Goal: Task Accomplishment & Management: Complete application form

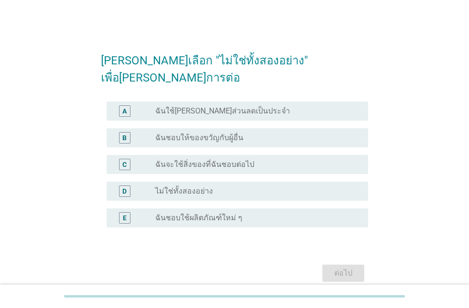
click at [255, 186] on div "radio_button_unchecked ไม่ใช่ทั้งสองอย่าง" at bounding box center [254, 191] width 198 height 10
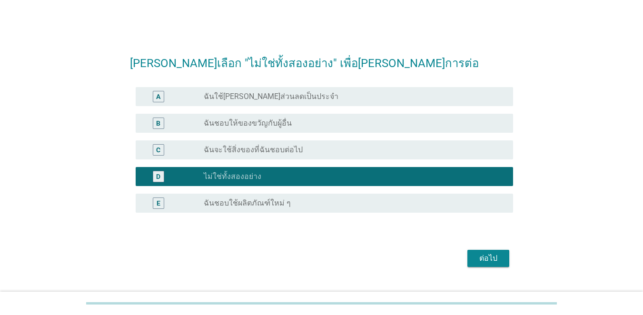
click at [469, 257] on div "ต่อไป" at bounding box center [488, 258] width 27 height 11
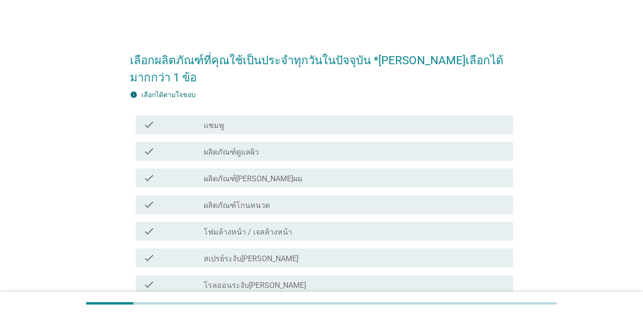
click at [212, 121] on label "แชมพู" at bounding box center [214, 126] width 20 height 10
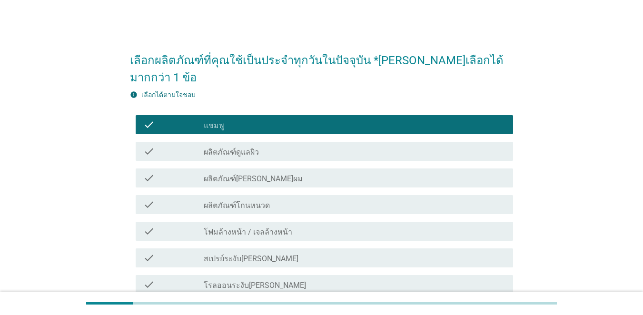
click at [226, 148] on label "ผลิตภัณฑ์ดูแลผิว" at bounding box center [231, 153] width 55 height 10
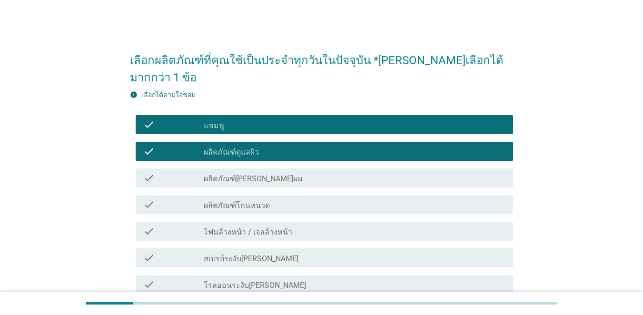
click at [239, 174] on label "ผลิตภัณฑ์[PERSON_NAME]ผม" at bounding box center [253, 179] width 99 height 10
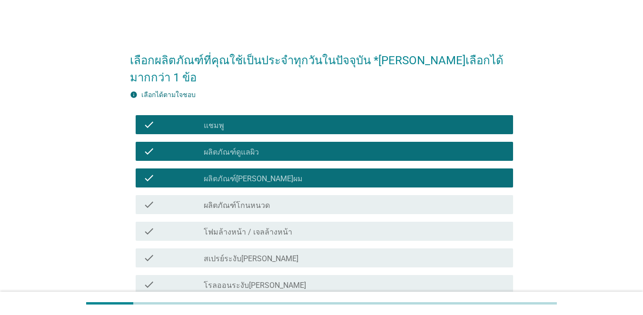
click at [245, 201] on label "ผลิตภัณฑ์โกนหนวด" at bounding box center [237, 206] width 66 height 10
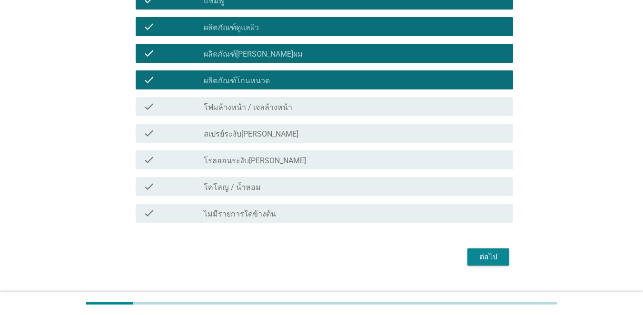
scroll to position [126, 0]
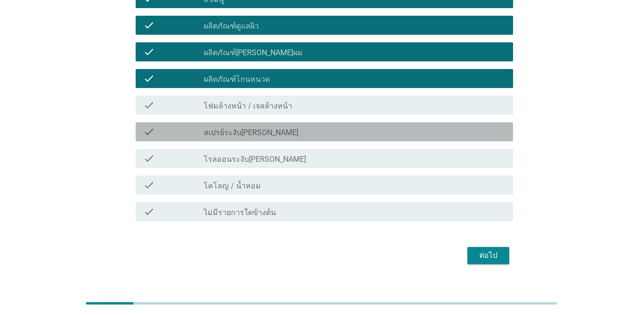
click at [235, 128] on label "สเปรย์ระงับ[PERSON_NAME]" at bounding box center [251, 133] width 95 height 10
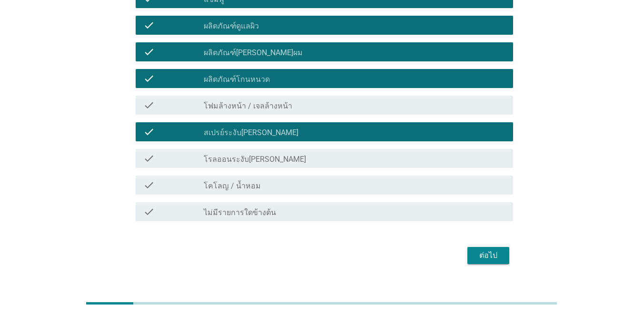
click at [236, 101] on label "โฟมล้างหน้า / เจลล้างหน้า" at bounding box center [248, 106] width 89 height 10
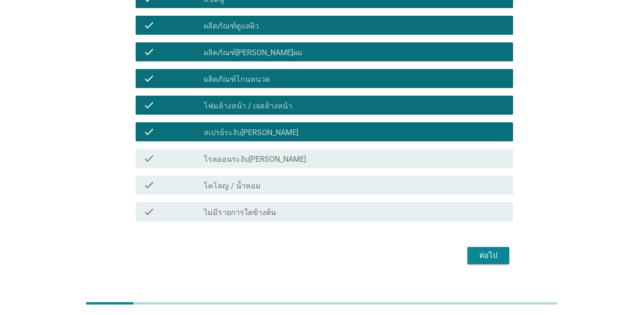
click at [250, 181] on label "โคโลญ / น้ำหอม" at bounding box center [232, 186] width 57 height 10
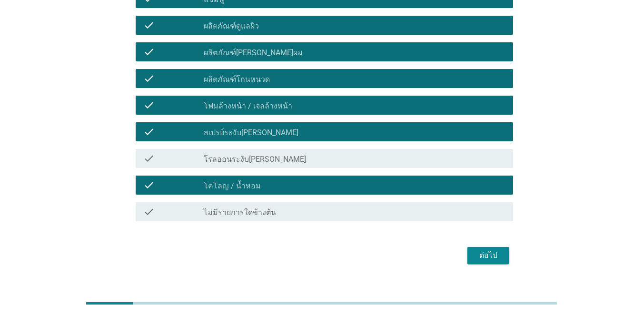
click at [257, 150] on div "check check_box_outline_blank โรลออนระงับ[PERSON_NAME]" at bounding box center [325, 158] width 378 height 19
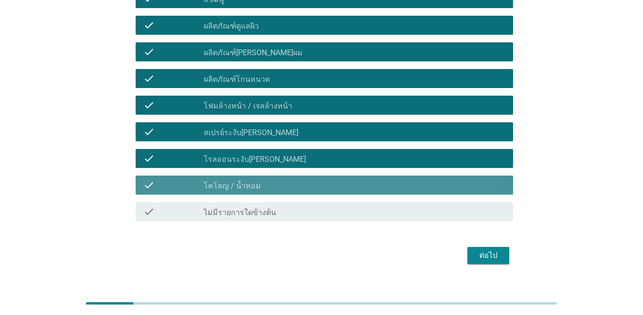
click at [257, 180] on div "check_box โคโลญ / น้ำหอม" at bounding box center [355, 185] width 302 height 11
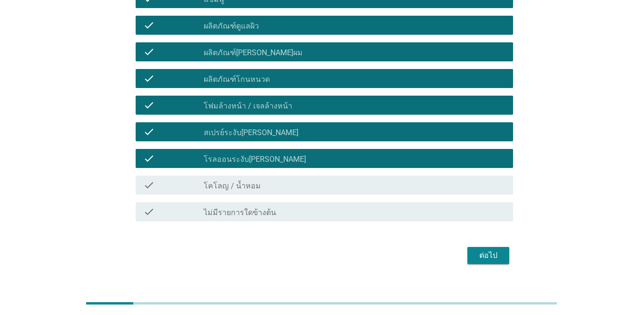
click at [351, 176] on div "check check_box โคโลญ / น้ำหอม" at bounding box center [325, 185] width 378 height 19
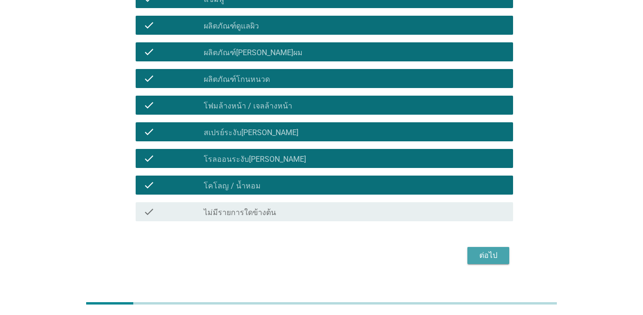
click at [469, 250] on div "ต่อไป" at bounding box center [488, 255] width 27 height 11
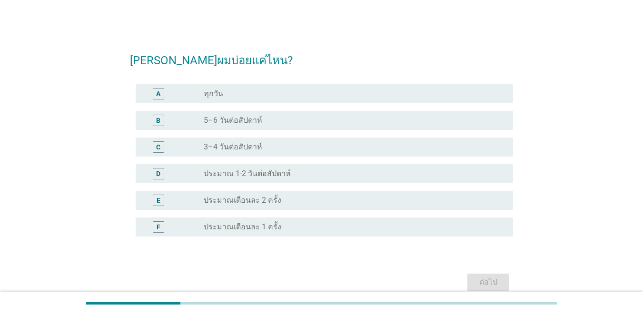
click at [202, 117] on div "B" at bounding box center [173, 120] width 60 height 11
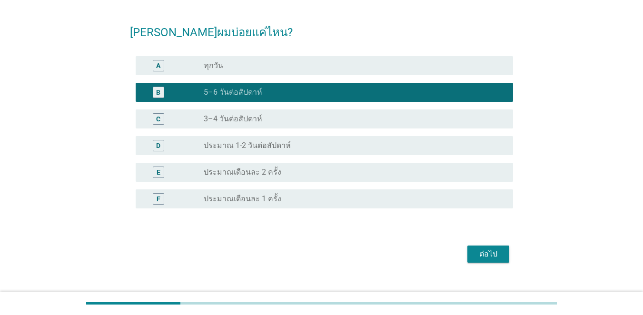
scroll to position [44, 0]
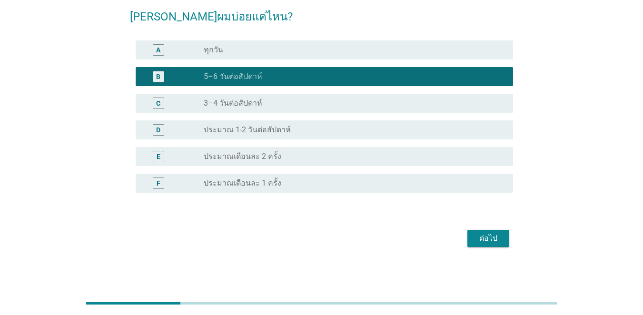
click at [469, 236] on div "ต่อไป" at bounding box center [488, 238] width 27 height 11
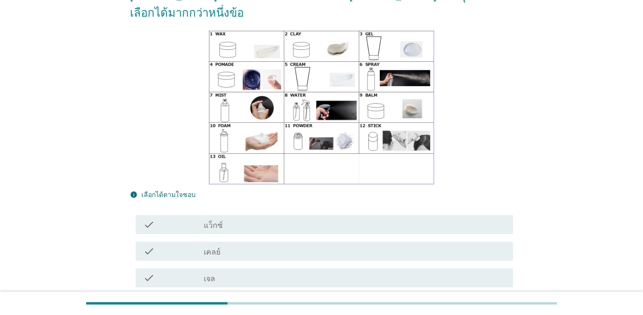
scroll to position [191, 0]
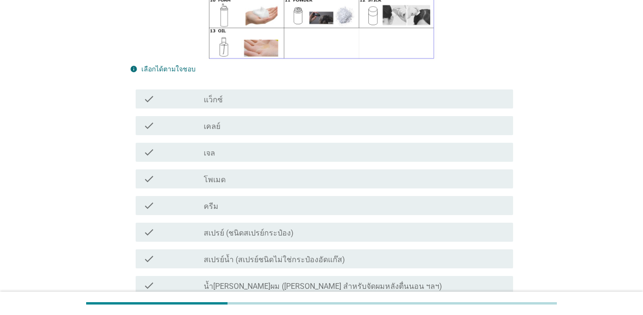
click at [172, 99] on div "check" at bounding box center [173, 98] width 60 height 11
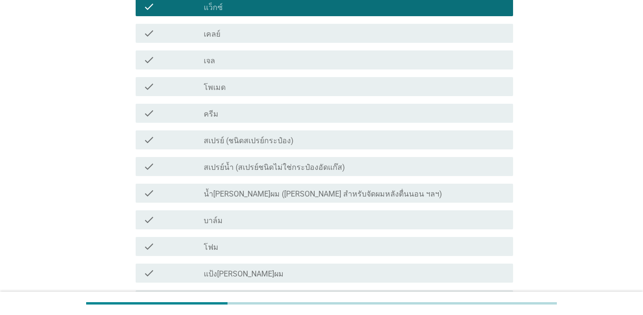
scroll to position [286, 0]
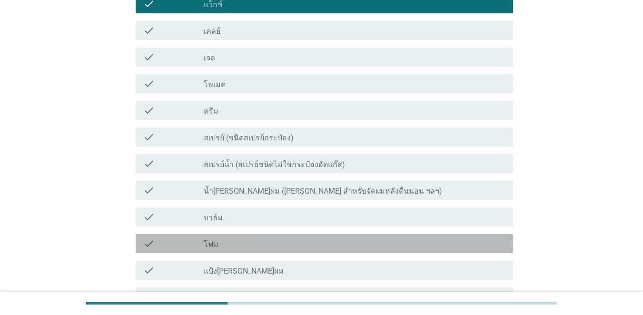
click at [214, 242] on label "โฟม" at bounding box center [211, 245] width 15 height 10
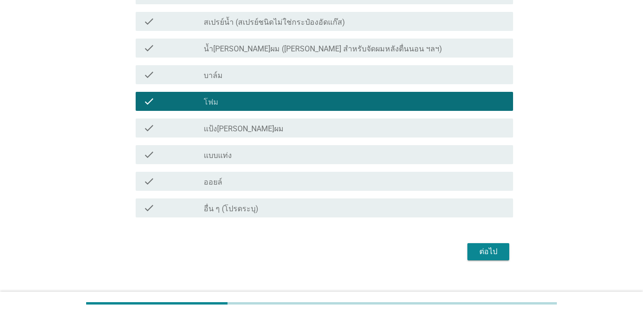
scroll to position [429, 0]
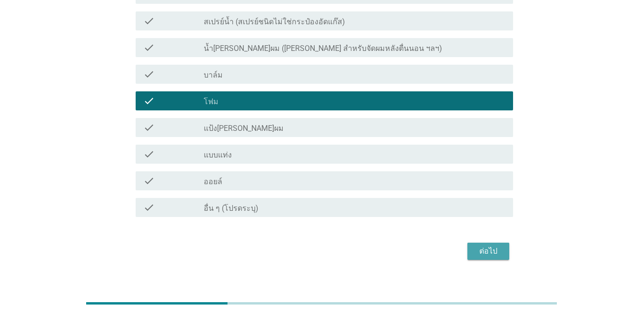
click at [469, 254] on div "ต่อไป" at bounding box center [488, 251] width 27 height 11
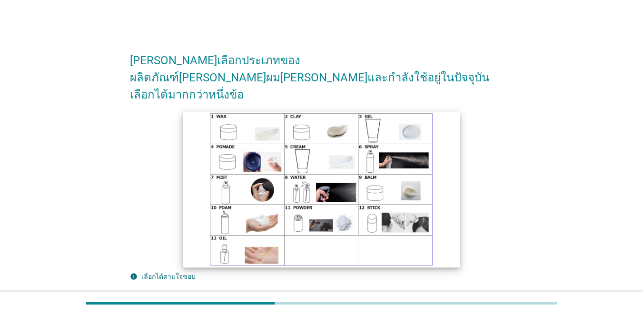
scroll to position [191, 0]
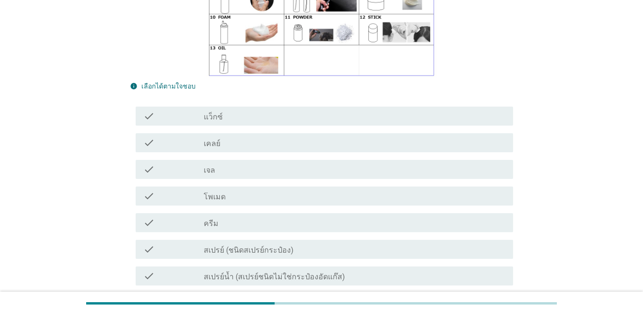
click at [169, 110] on div "check" at bounding box center [173, 115] width 60 height 11
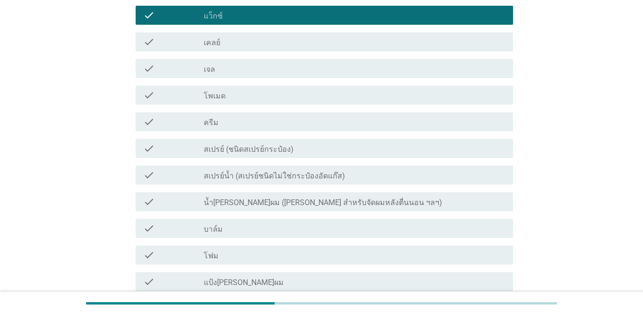
scroll to position [381, 0]
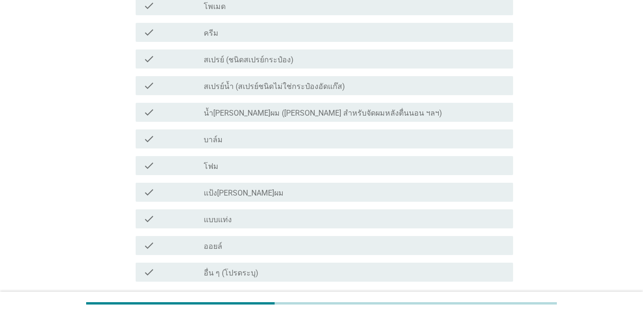
click at [208, 157] on div "check check_box_outline_blank โฟม" at bounding box center [325, 165] width 378 height 19
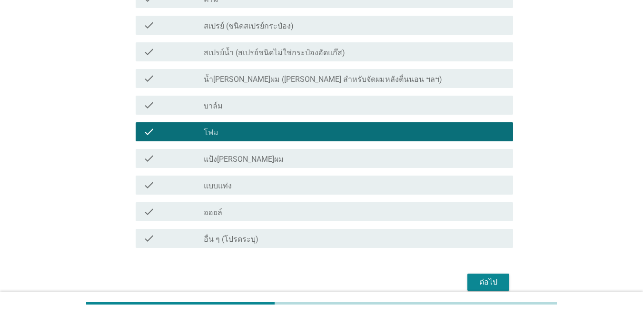
scroll to position [442, 0]
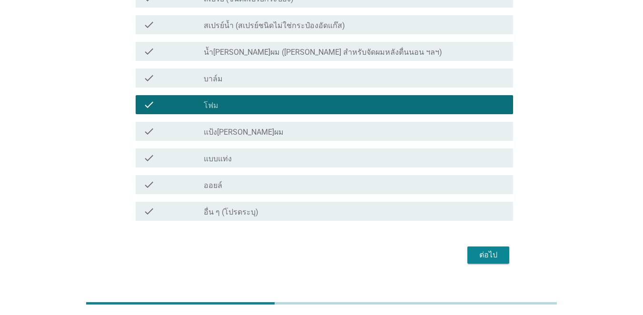
click at [469, 250] on div "ต่อไป" at bounding box center [488, 255] width 27 height 11
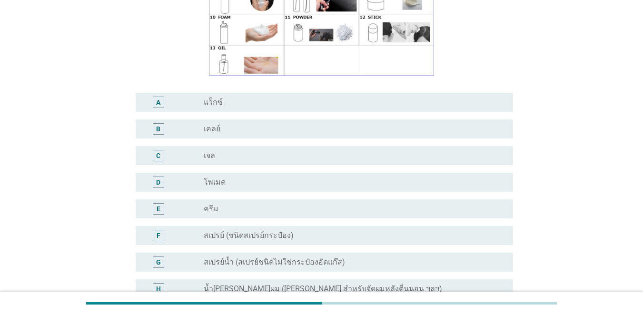
scroll to position [238, 0]
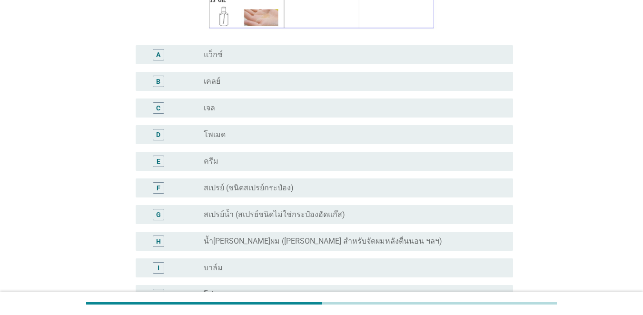
click at [216, 45] on div "A radio_button_unchecked แว็กซ์" at bounding box center [325, 54] width 378 height 19
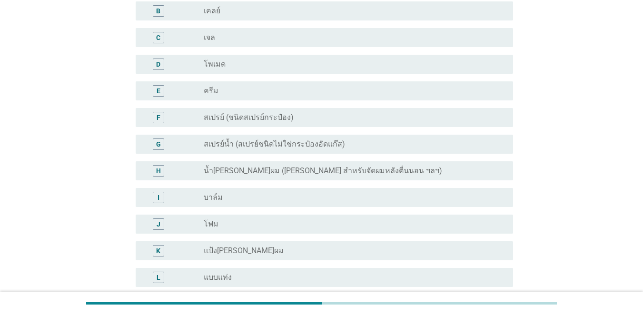
scroll to position [429, 0]
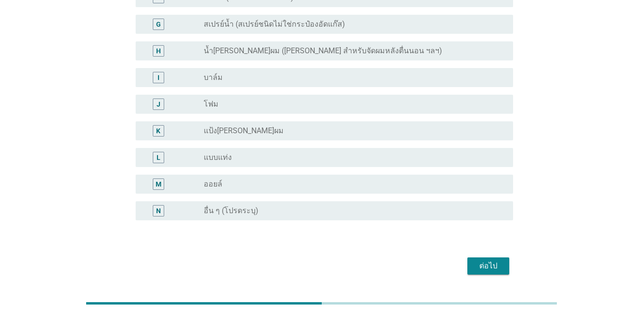
click at [469, 261] on div "ต่อไป" at bounding box center [488, 266] width 27 height 11
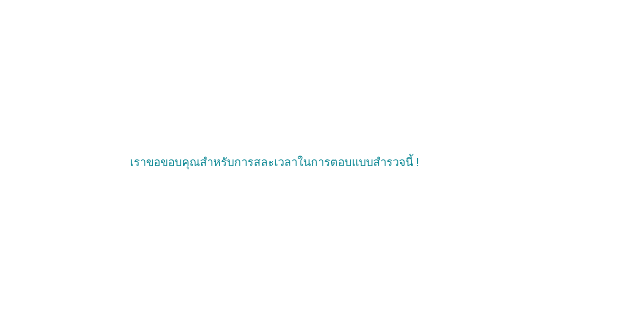
scroll to position [0, 0]
